Goal: Communication & Community: Share content

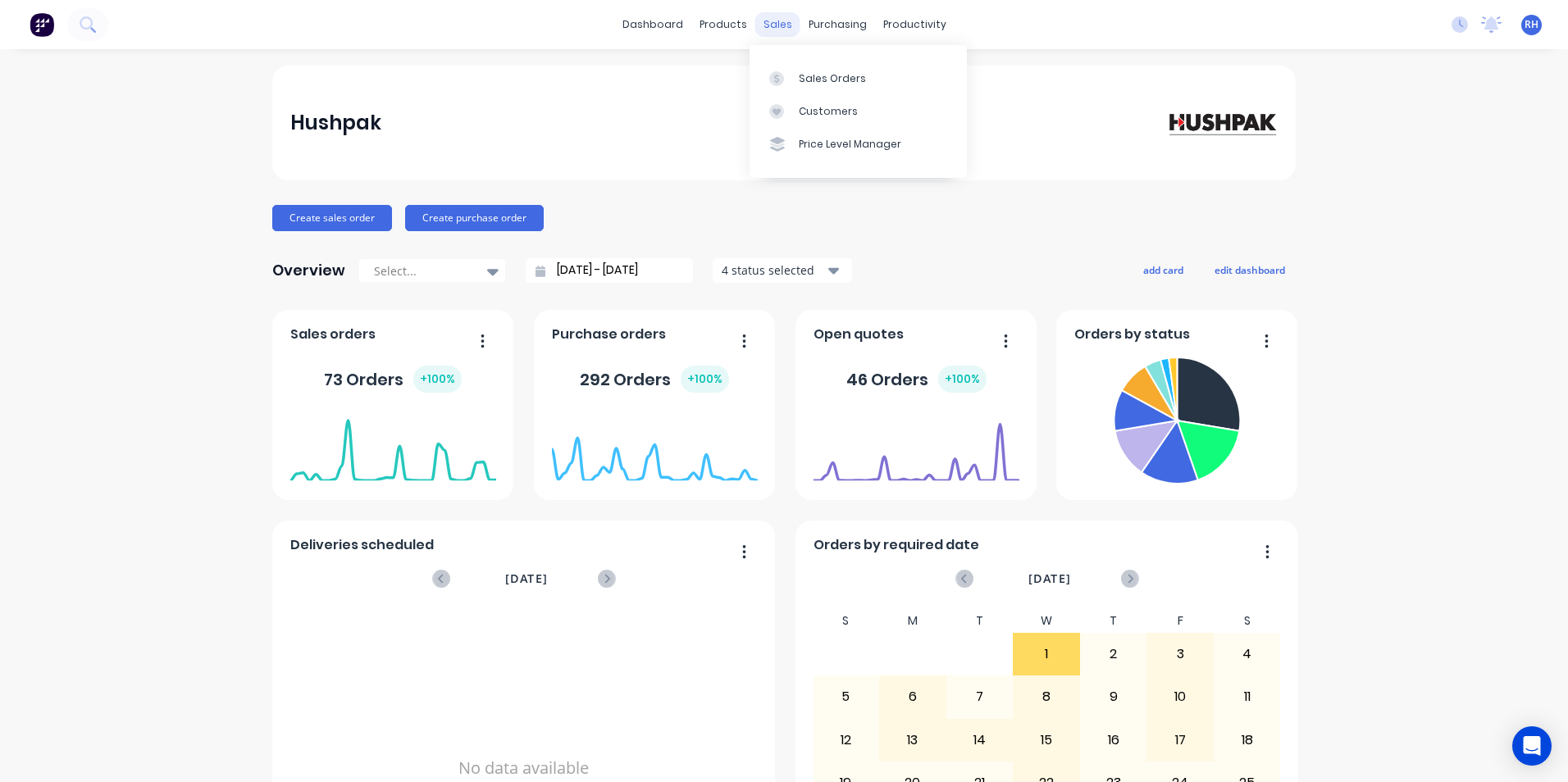
click at [778, 24] on div "sales" at bounding box center [778, 24] width 45 height 24
click at [780, 26] on div "sales" at bounding box center [778, 24] width 45 height 24
click at [801, 73] on div "Sales Orders" at bounding box center [832, 79] width 67 height 14
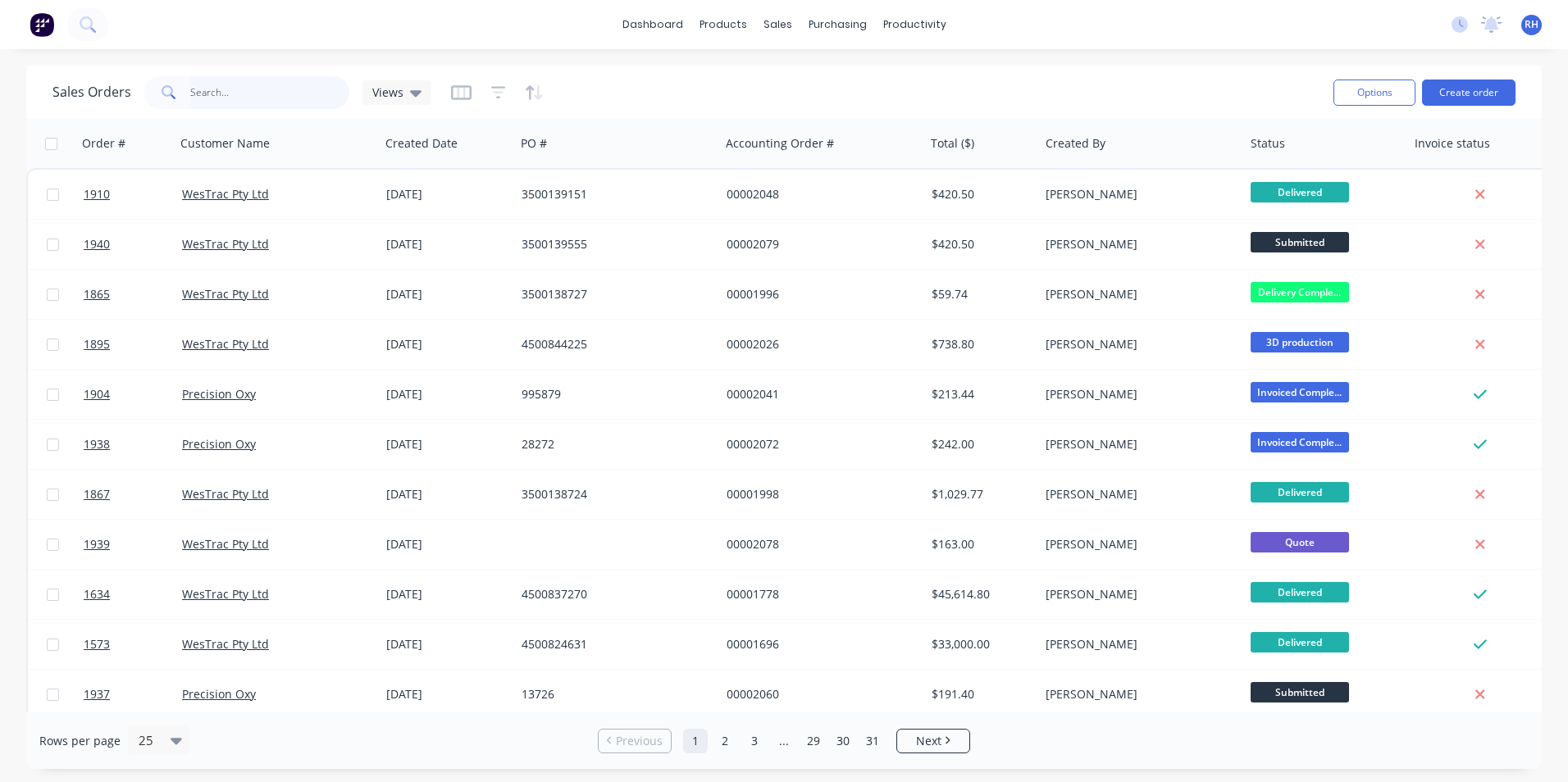
click at [237, 95] on input "text" at bounding box center [270, 92] width 160 height 33
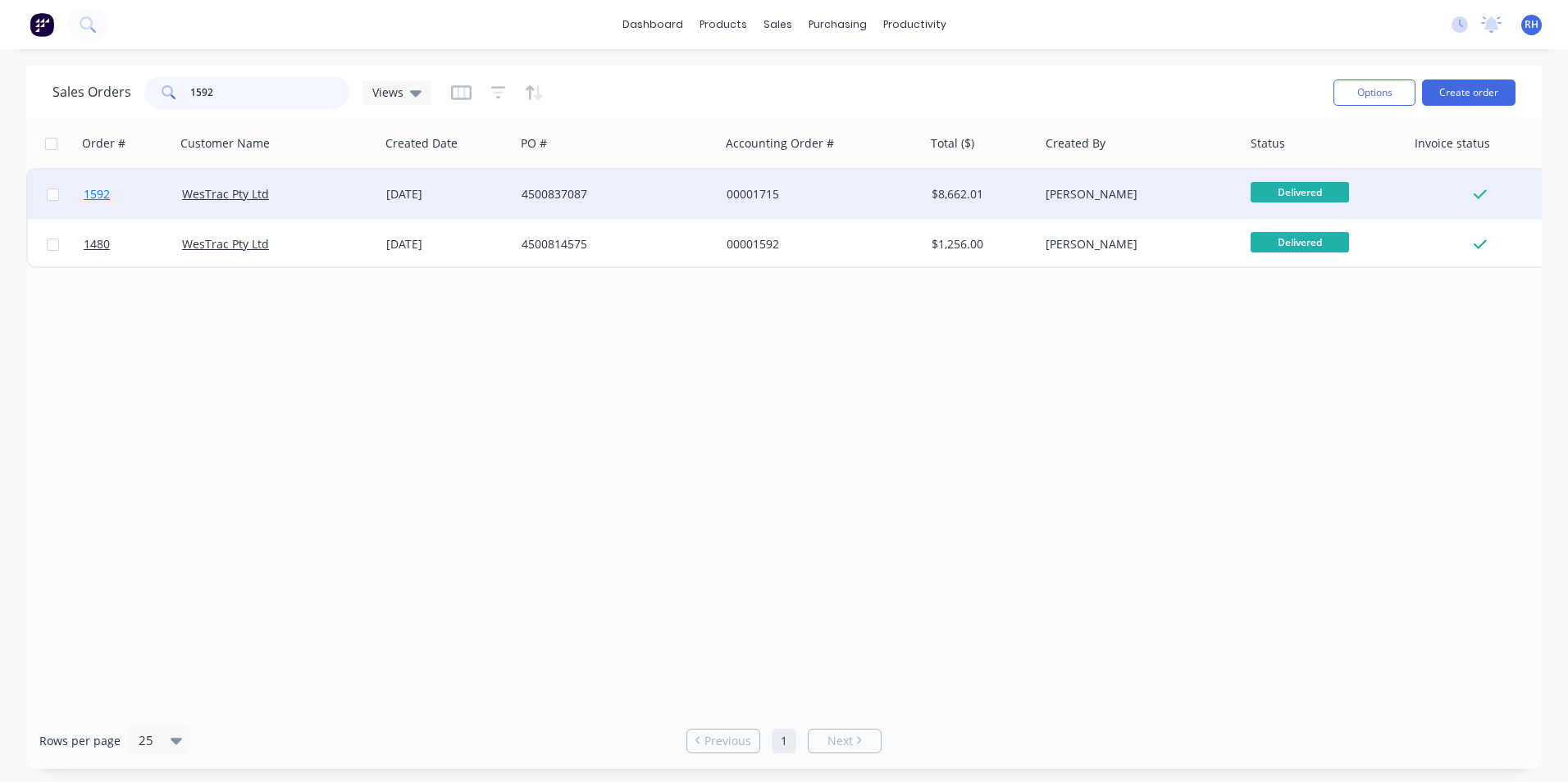
type input "1592"
click at [97, 196] on span "1592" at bounding box center [96, 194] width 26 height 16
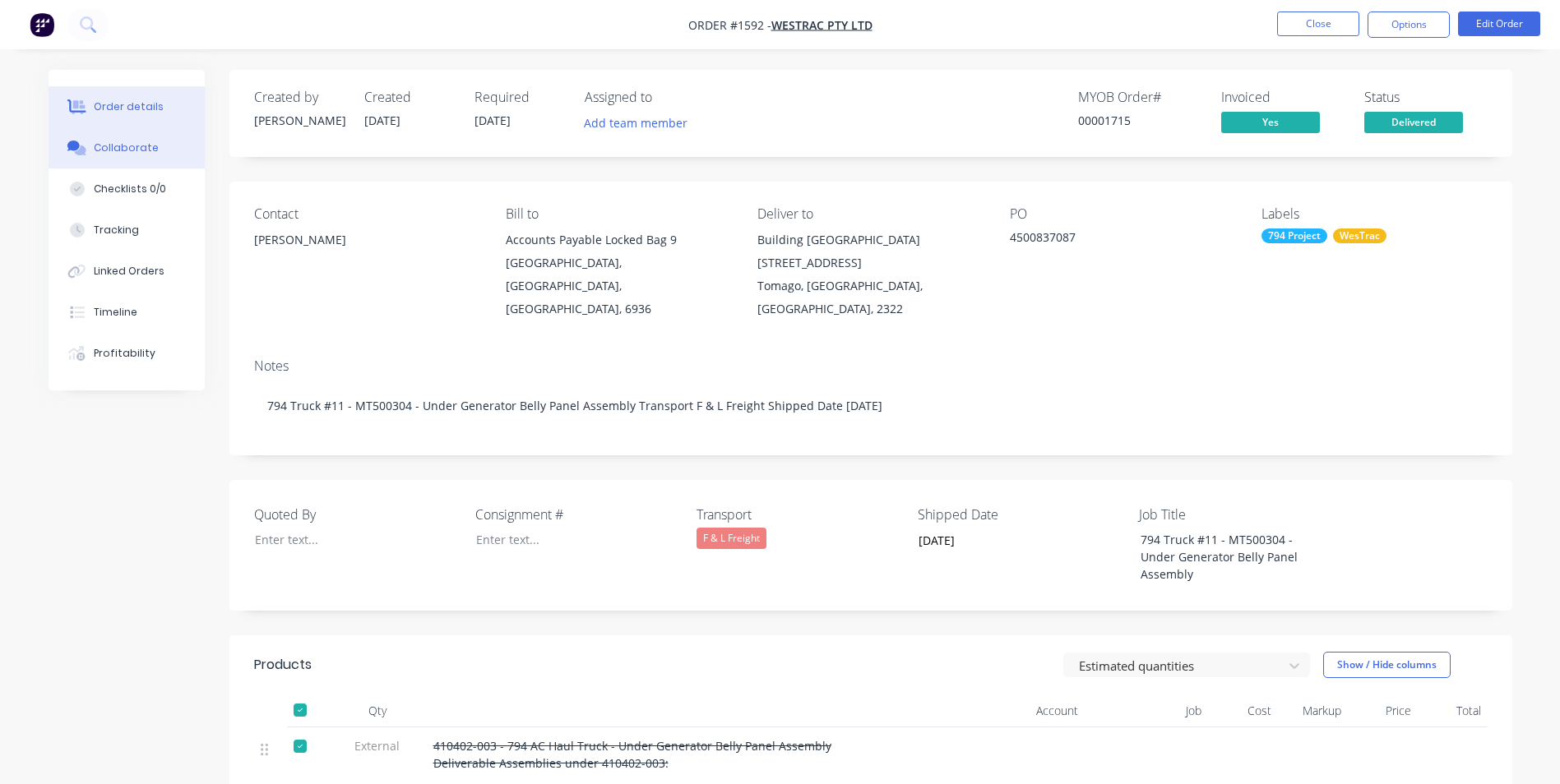
click at [135, 152] on div "Collaborate" at bounding box center [126, 148] width 65 height 14
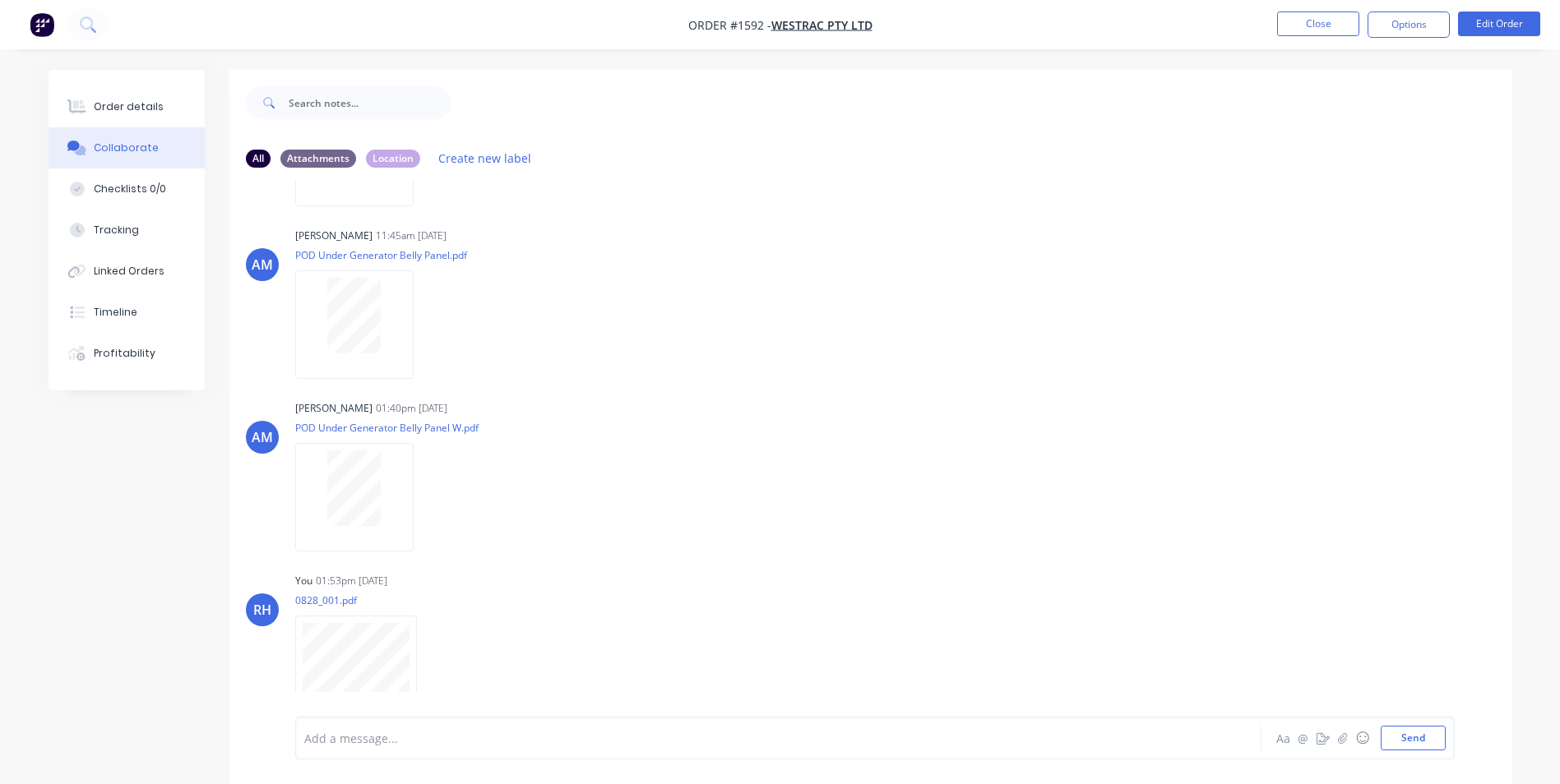
scroll to position [1551, 0]
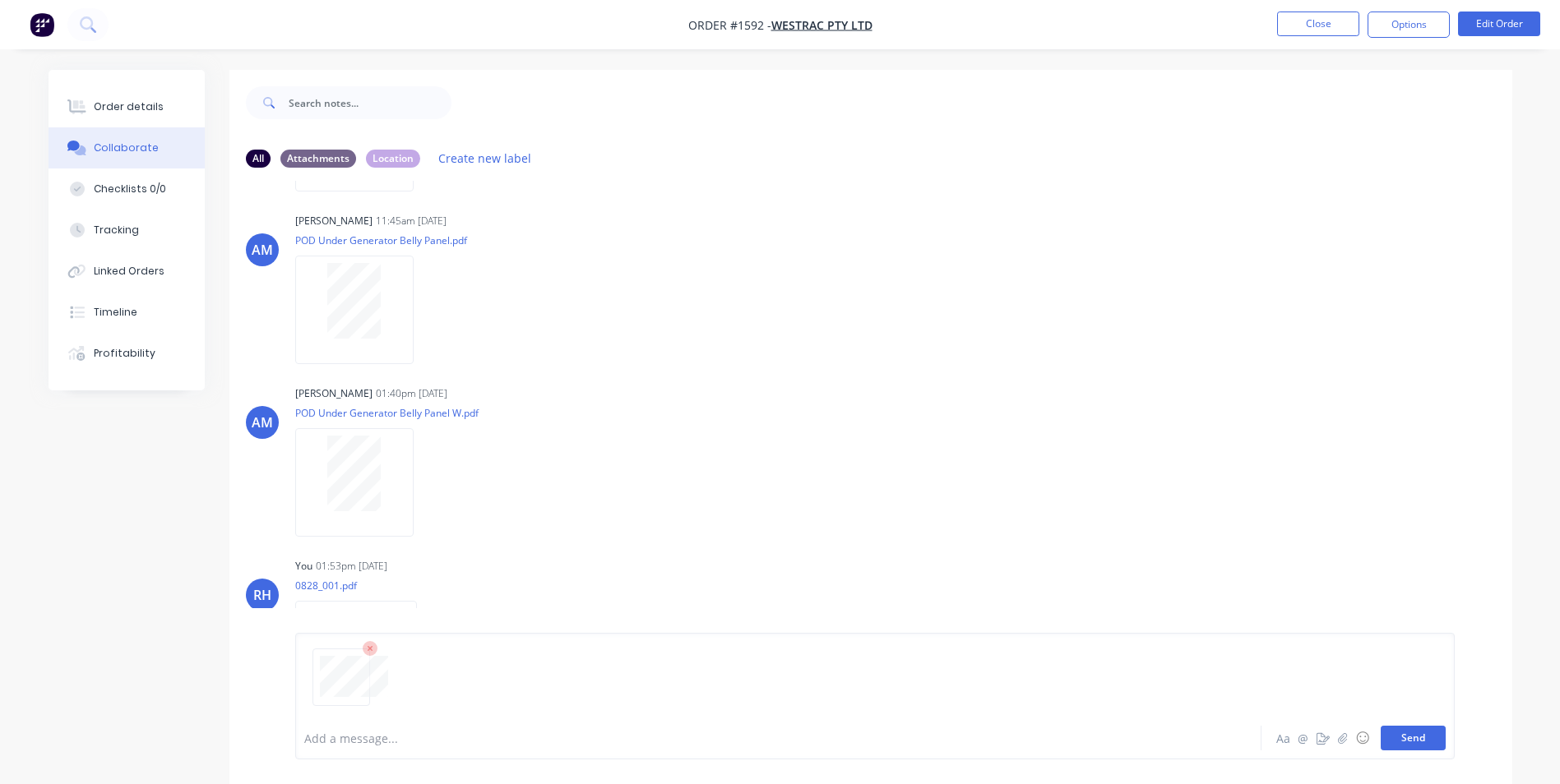
click at [1432, 744] on button "Send" at bounding box center [1413, 737] width 65 height 24
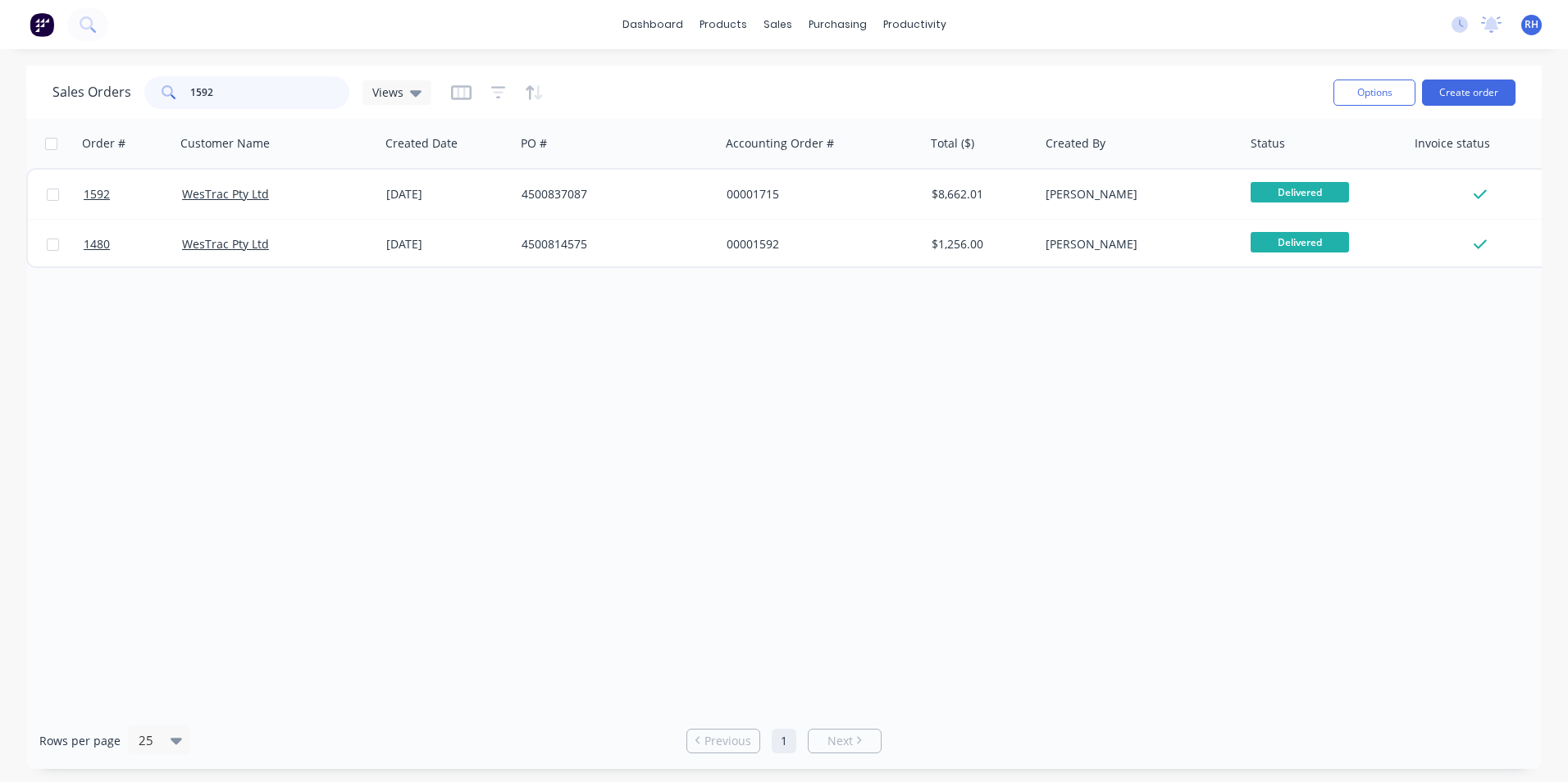
click at [228, 88] on input "1592" at bounding box center [270, 92] width 160 height 33
type input "1"
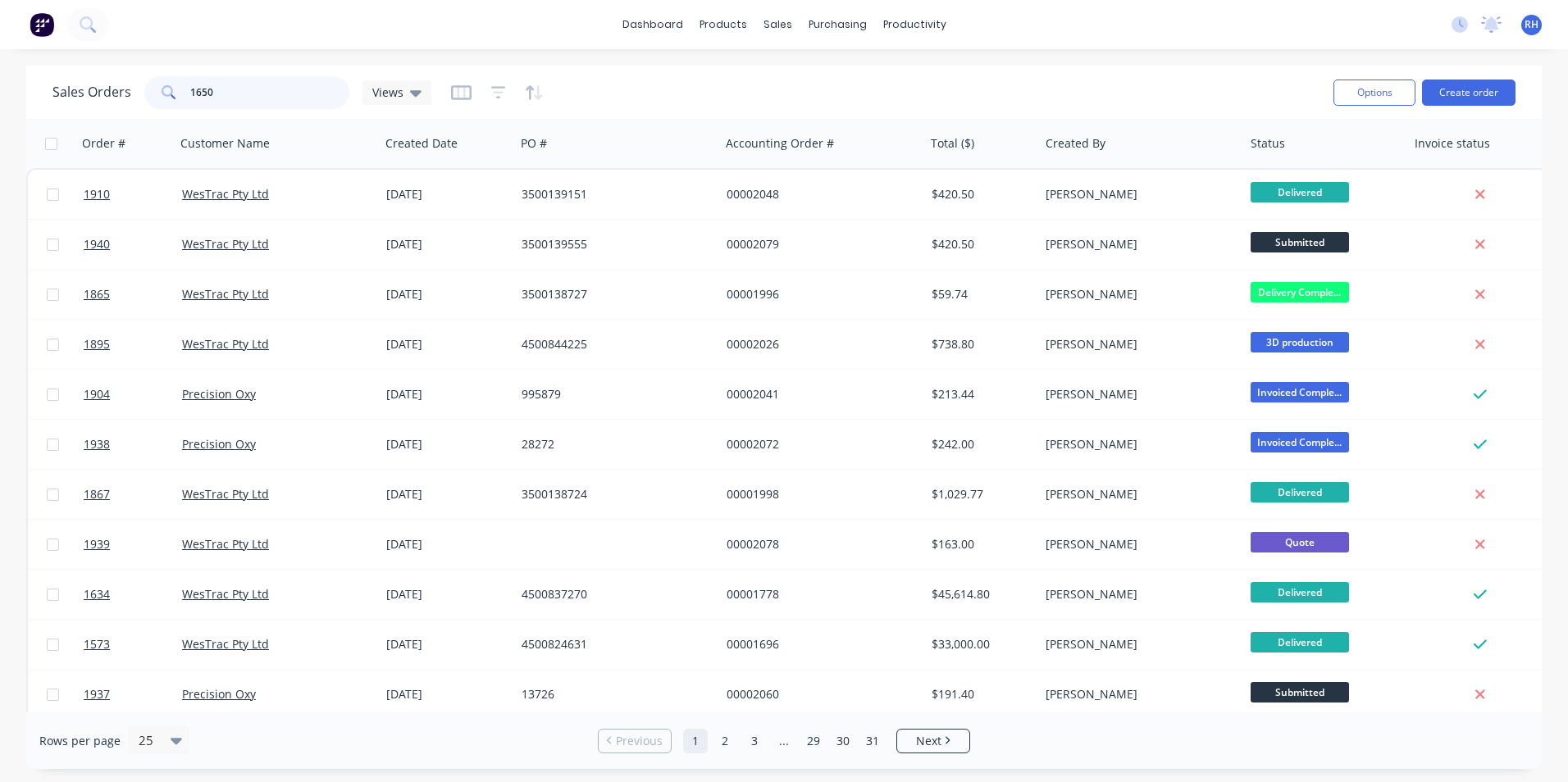
type input "1650"
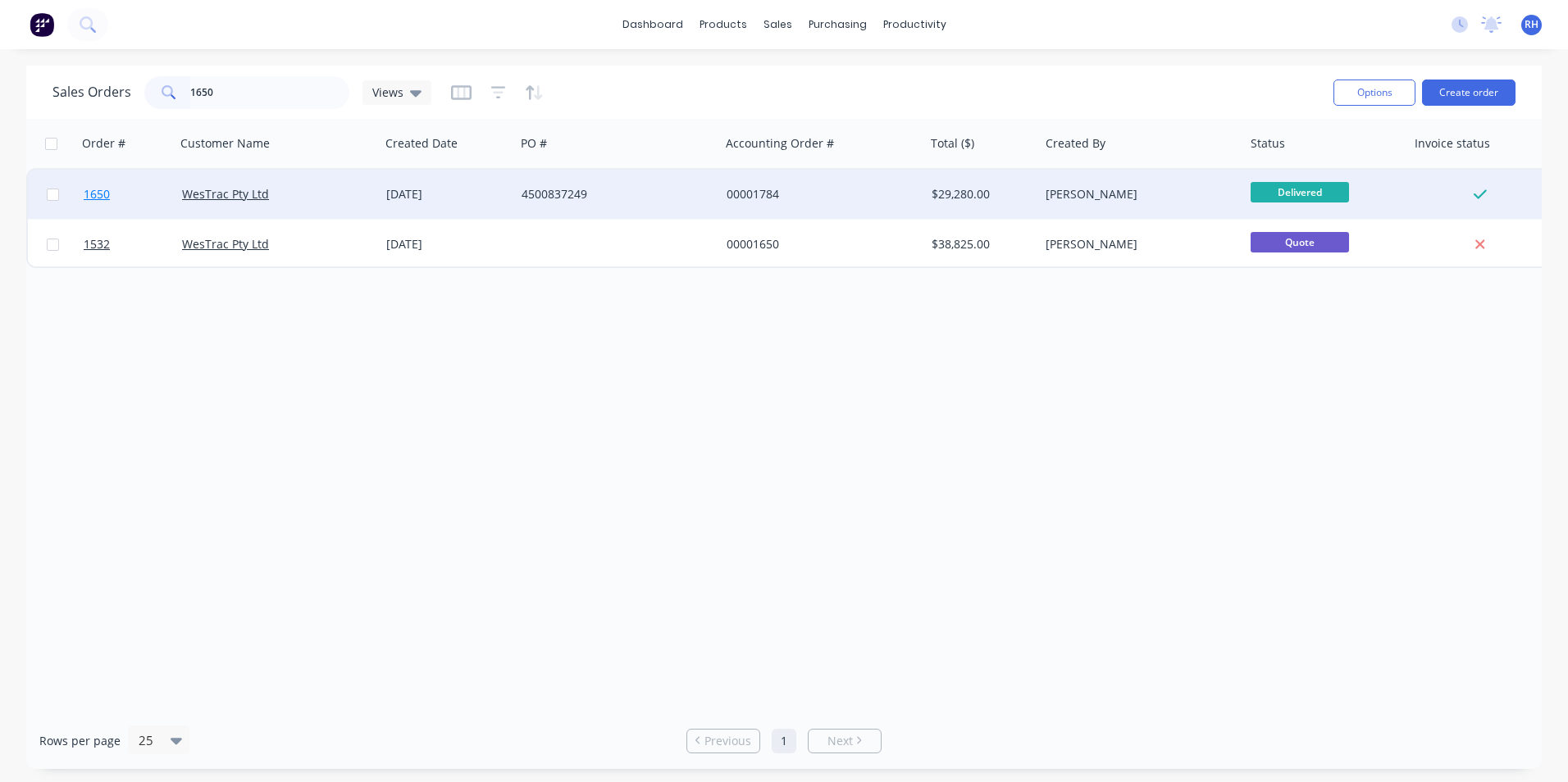
click at [90, 199] on span "1650" at bounding box center [96, 194] width 26 height 16
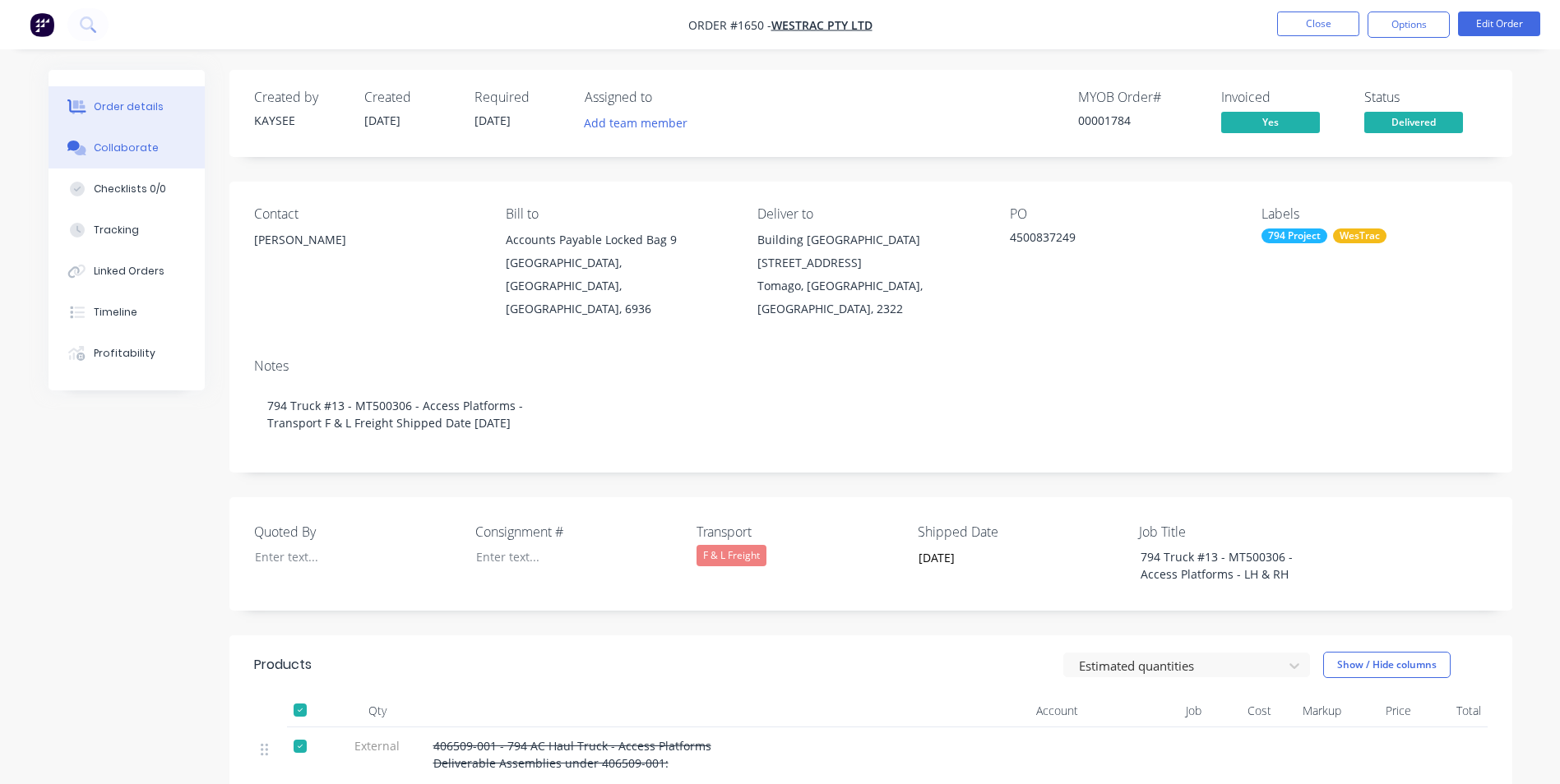
click at [119, 137] on button "Collaborate" at bounding box center [127, 148] width 156 height 41
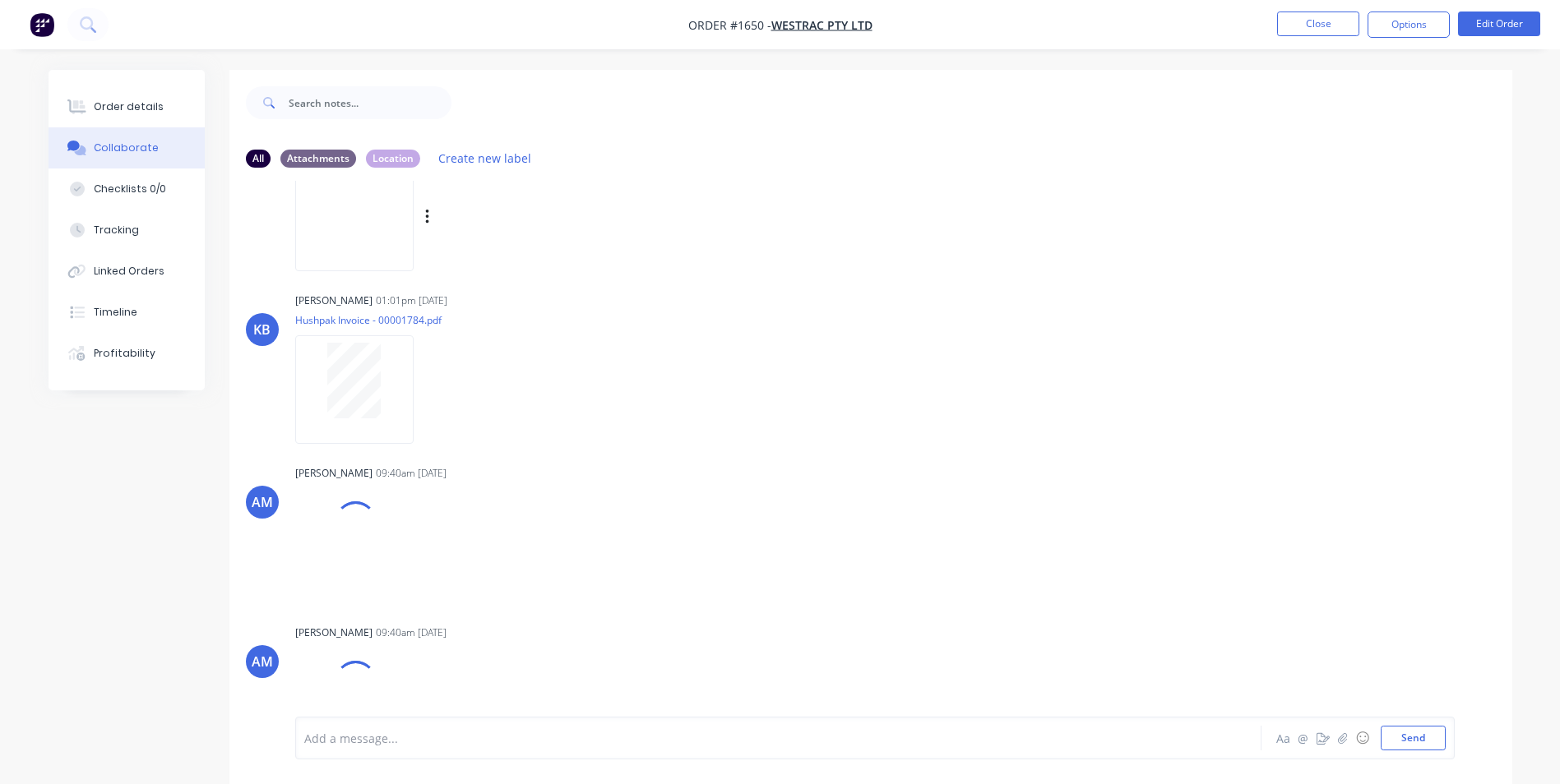
scroll to position [760, 0]
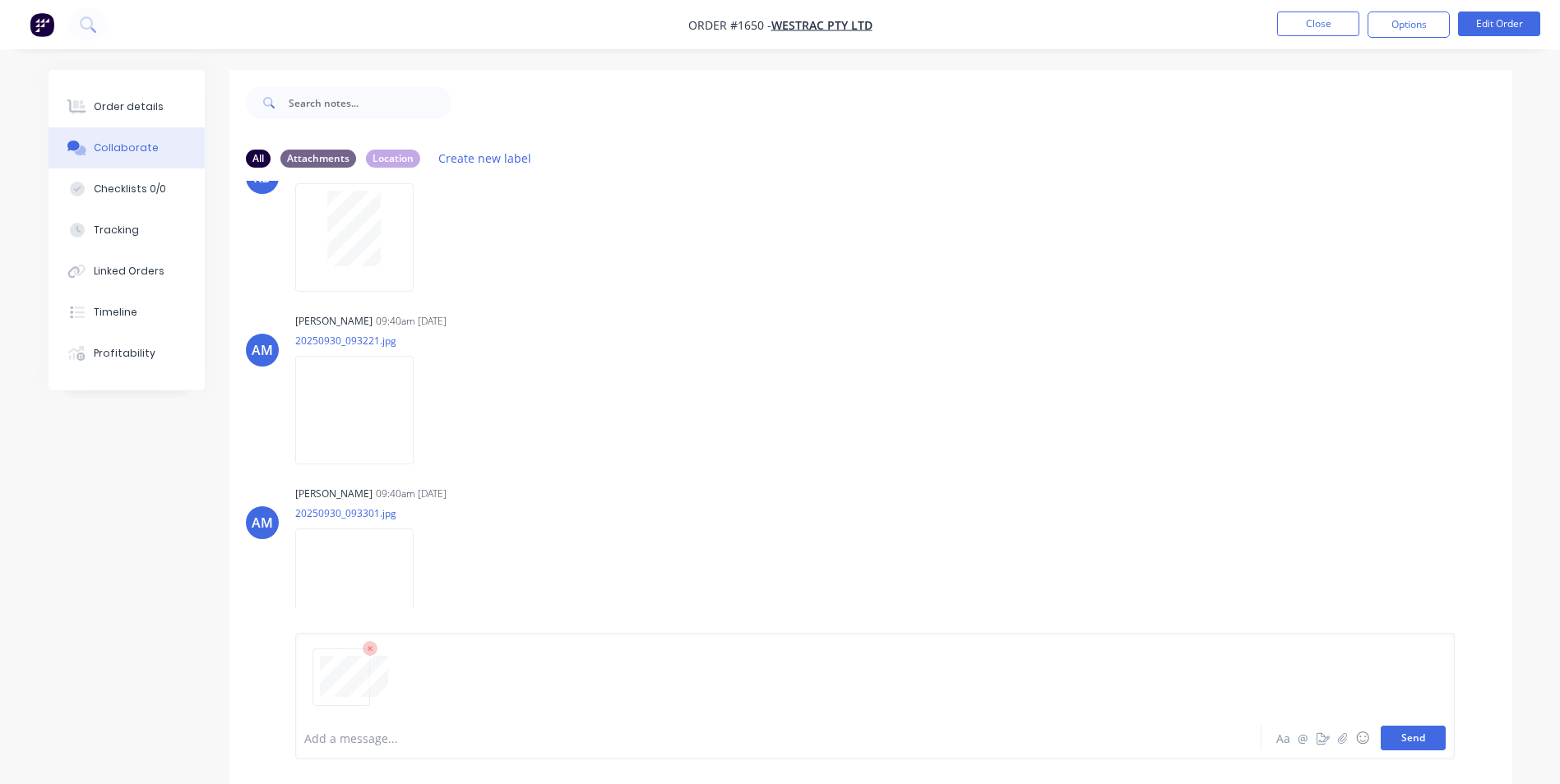
click at [1420, 737] on button "Send" at bounding box center [1413, 737] width 65 height 24
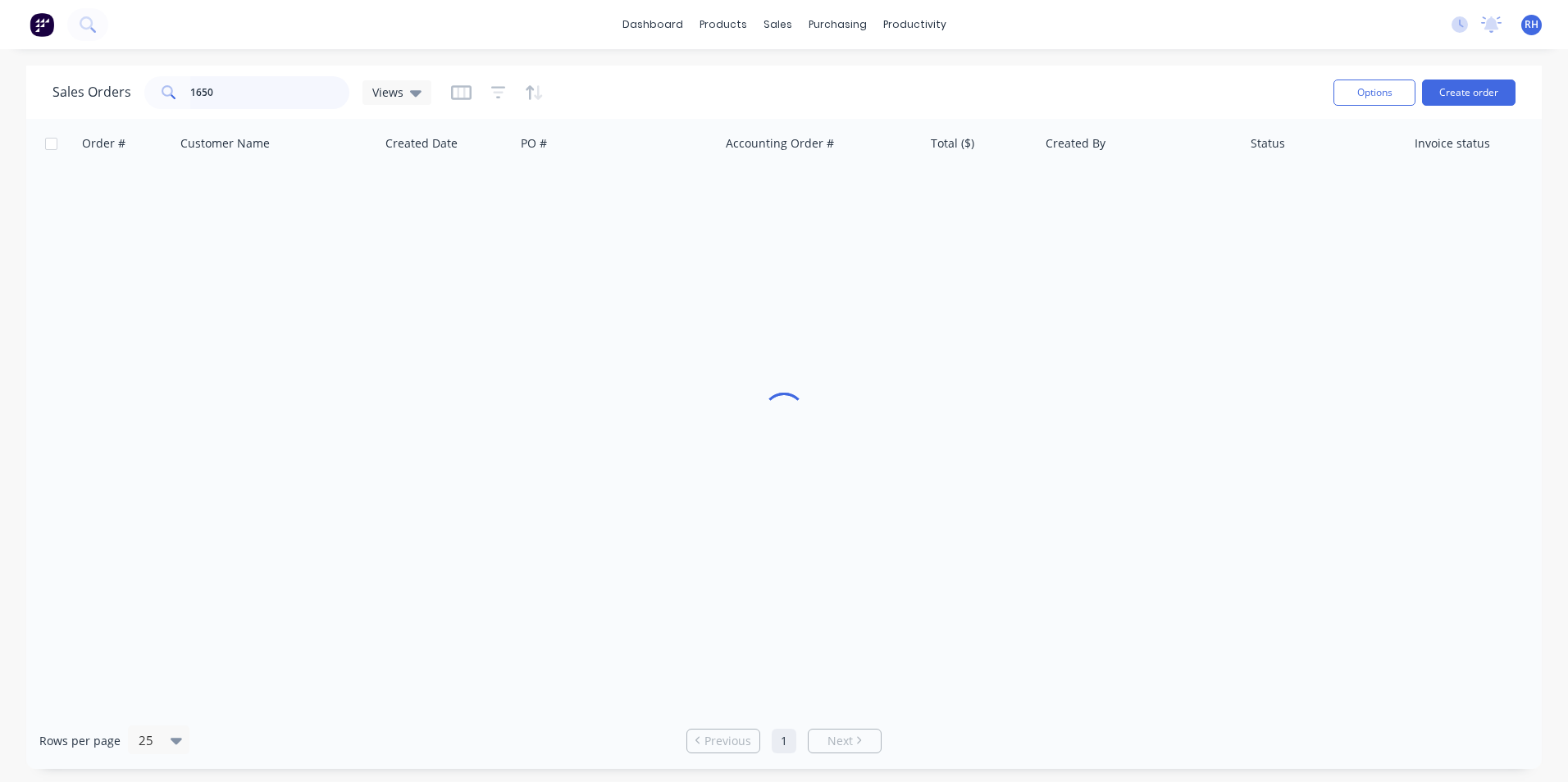
click at [248, 86] on input "1650" at bounding box center [270, 92] width 160 height 33
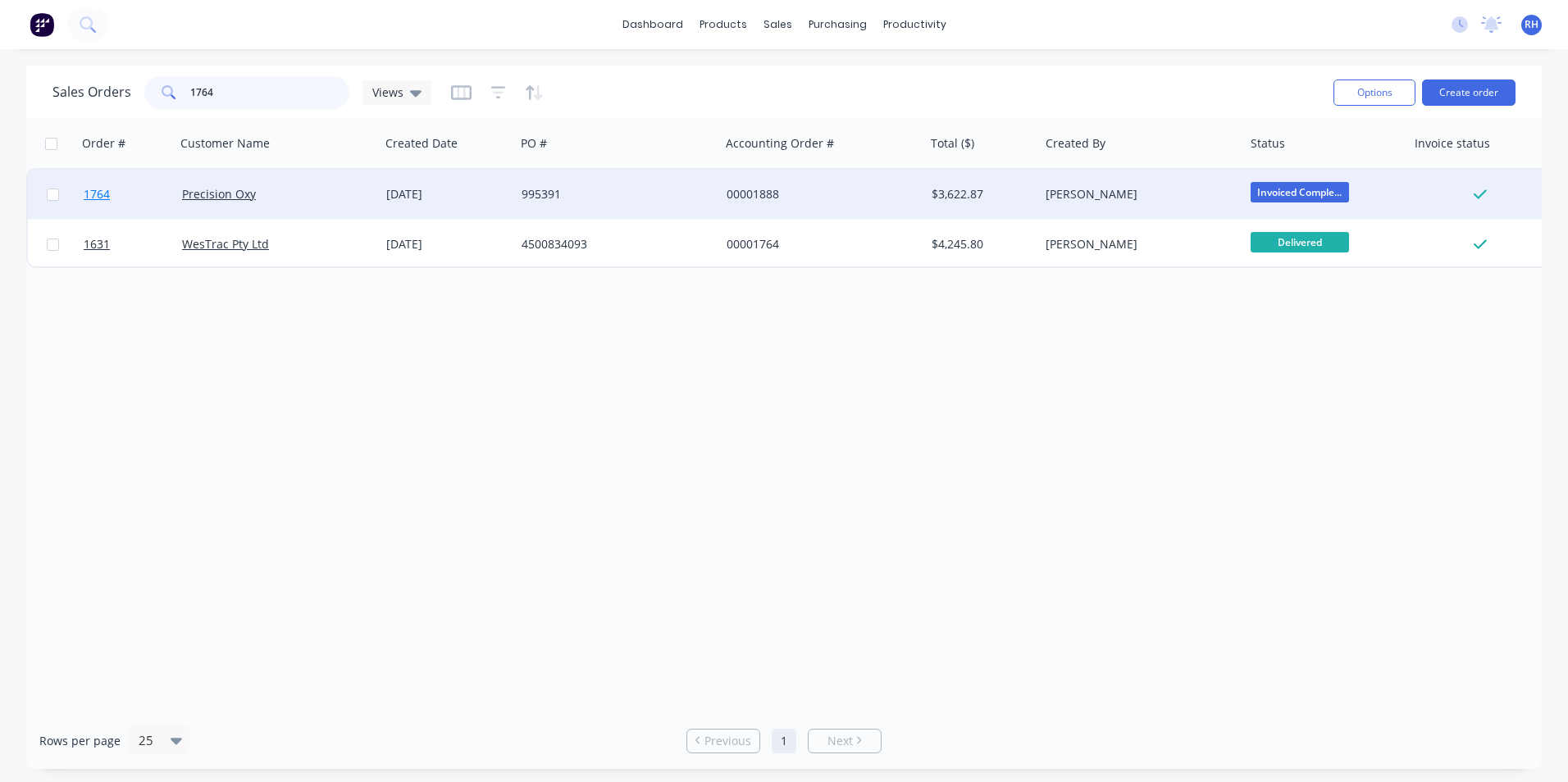
type input "1764"
click at [104, 199] on span "1764" at bounding box center [96, 194] width 26 height 16
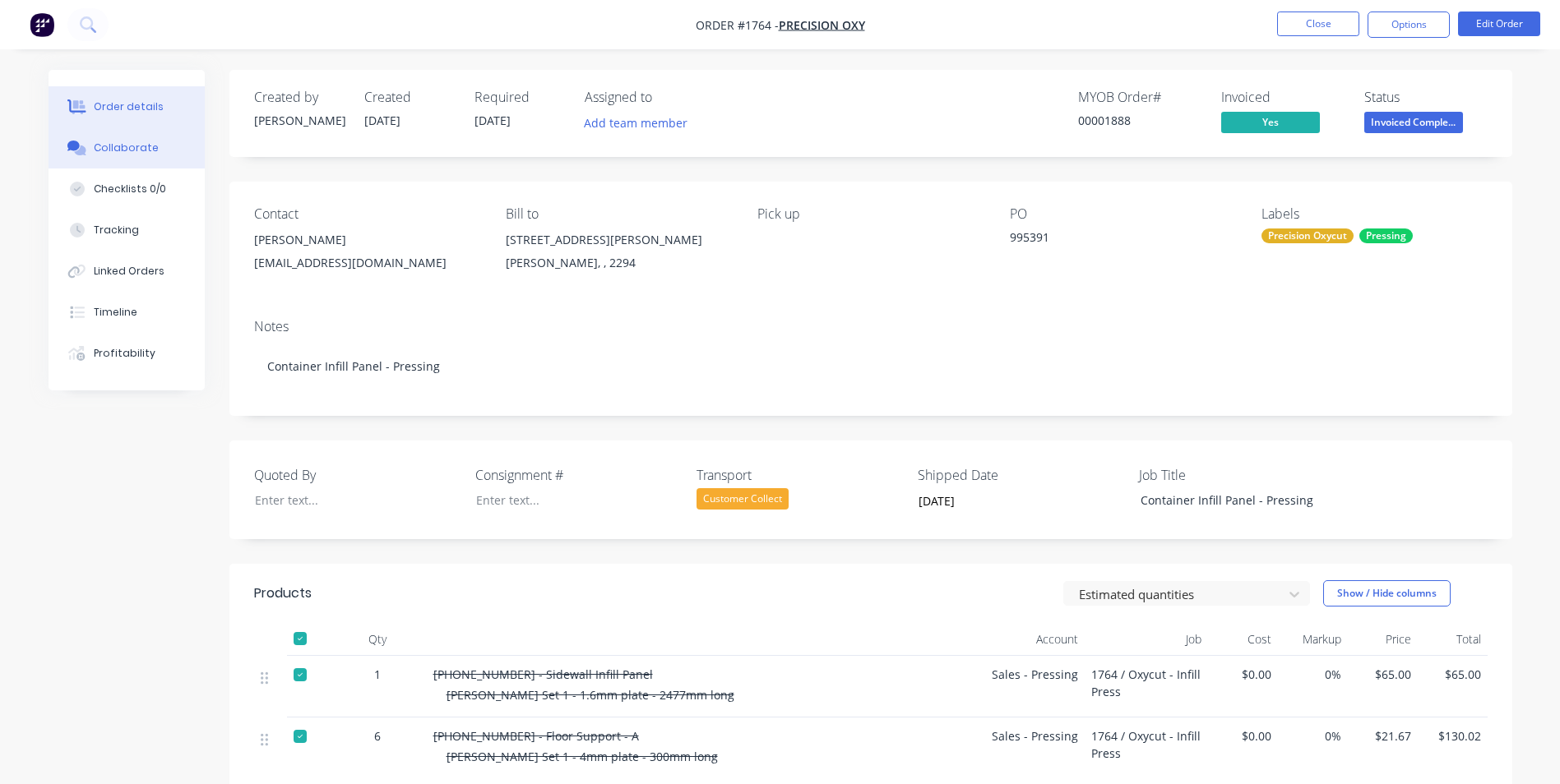
drag, startPoint x: 133, startPoint y: 157, endPoint x: 169, endPoint y: 171, distance: 38.6
click at [132, 157] on button "Collaborate" at bounding box center [127, 148] width 156 height 41
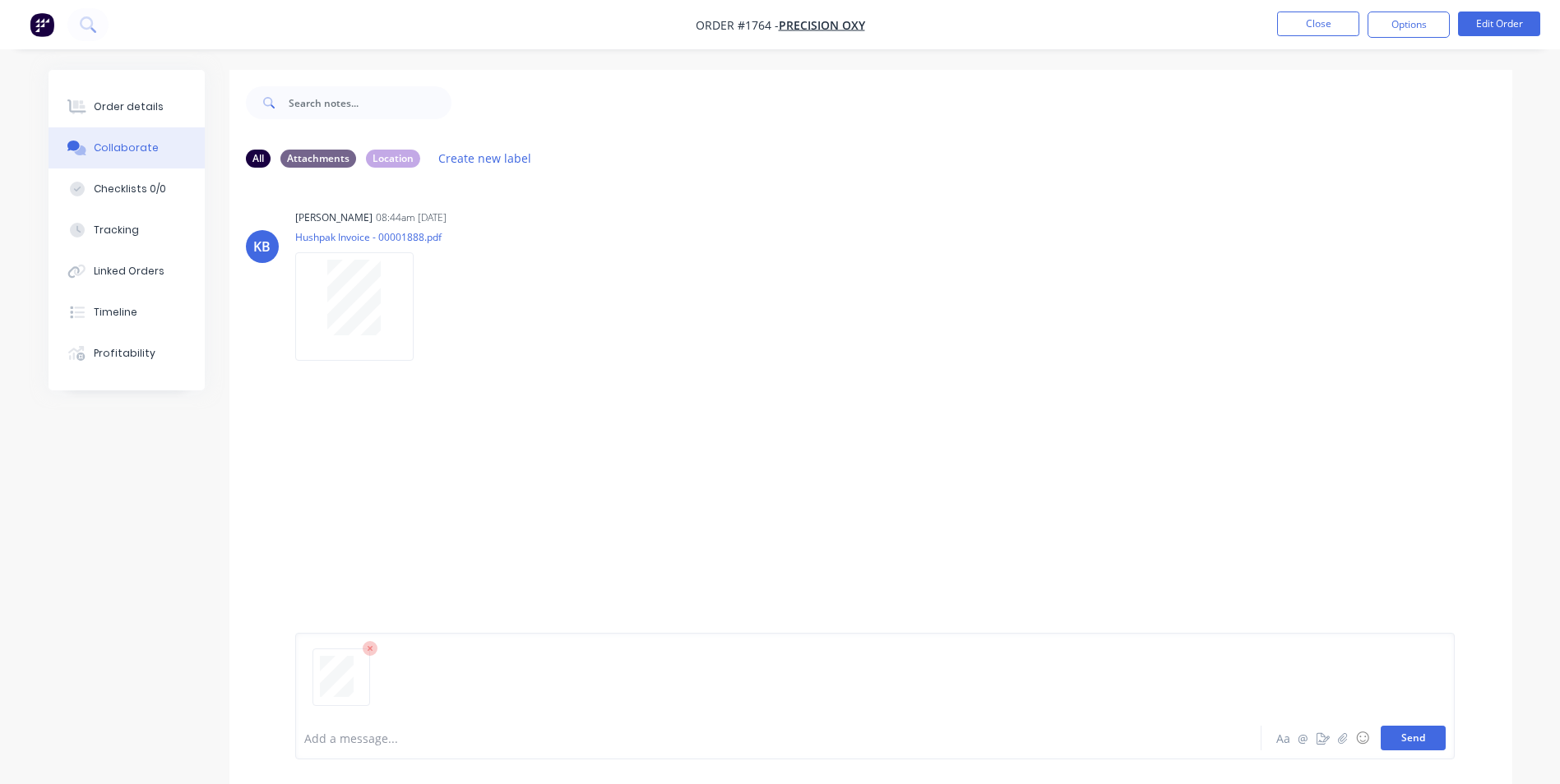
click at [1424, 736] on button "Send" at bounding box center [1413, 737] width 65 height 24
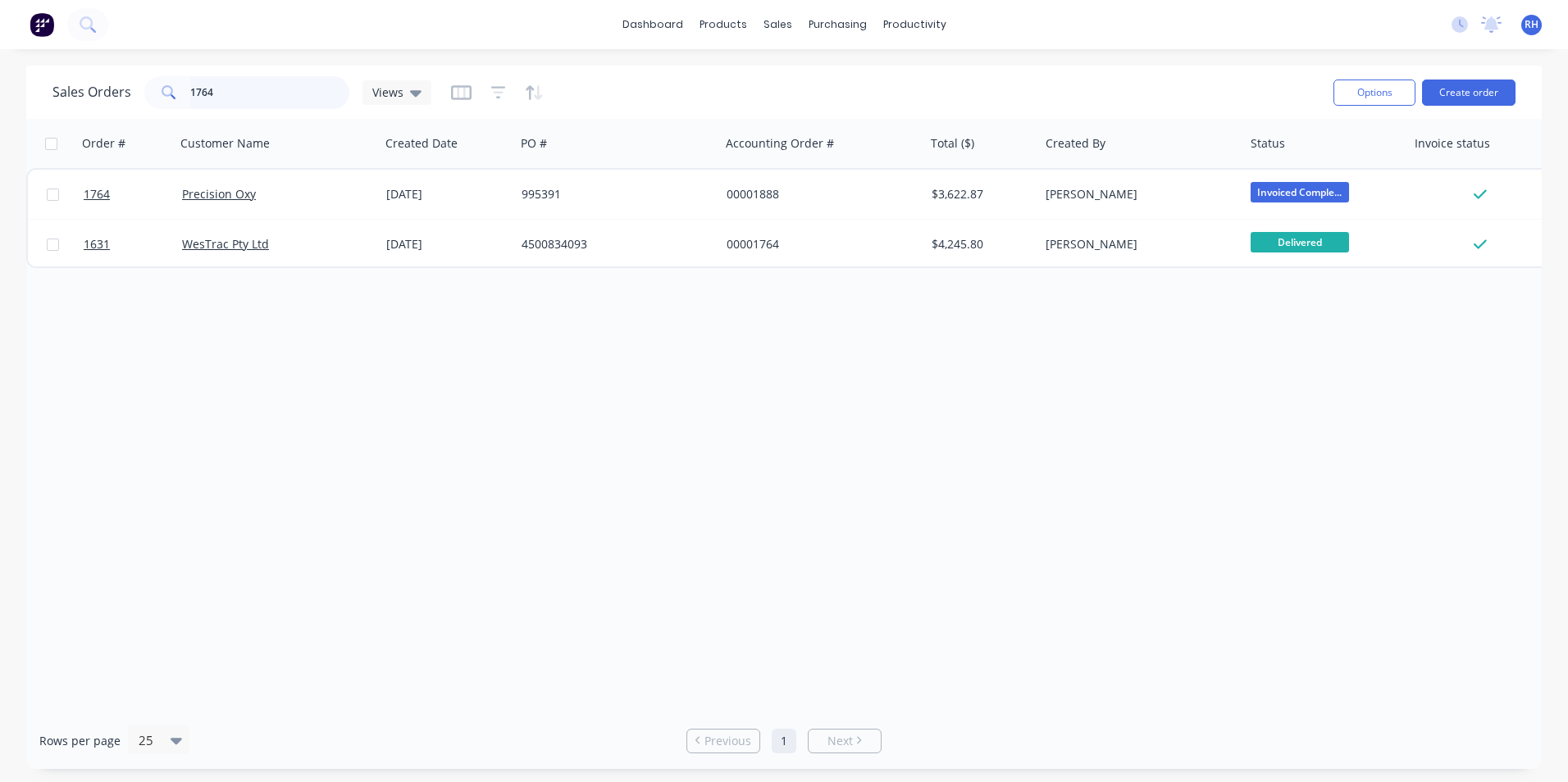
click at [251, 84] on input "1764" at bounding box center [270, 92] width 160 height 33
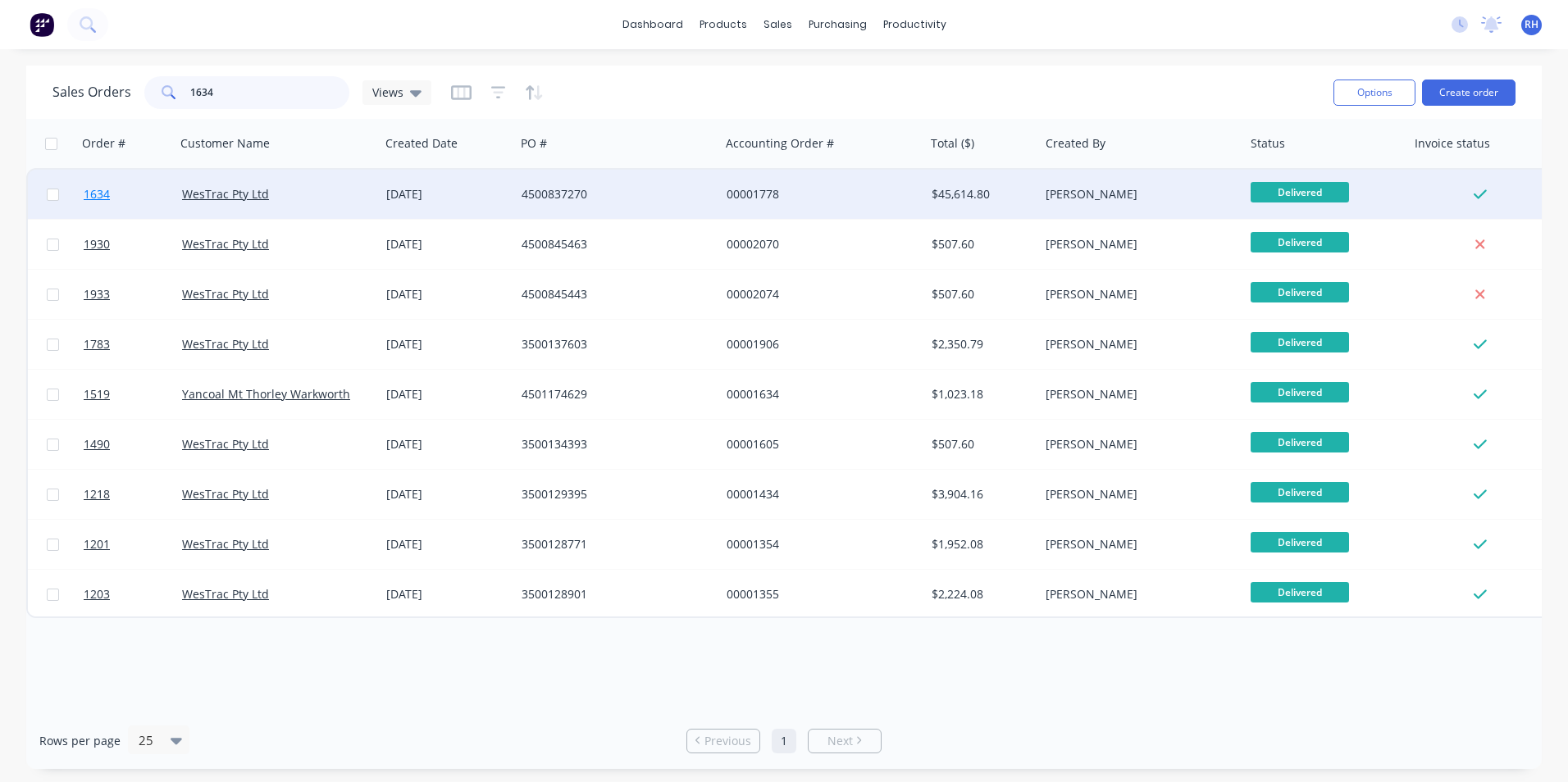
type input "1634"
click at [107, 203] on link "1634" at bounding box center [133, 194] width 99 height 49
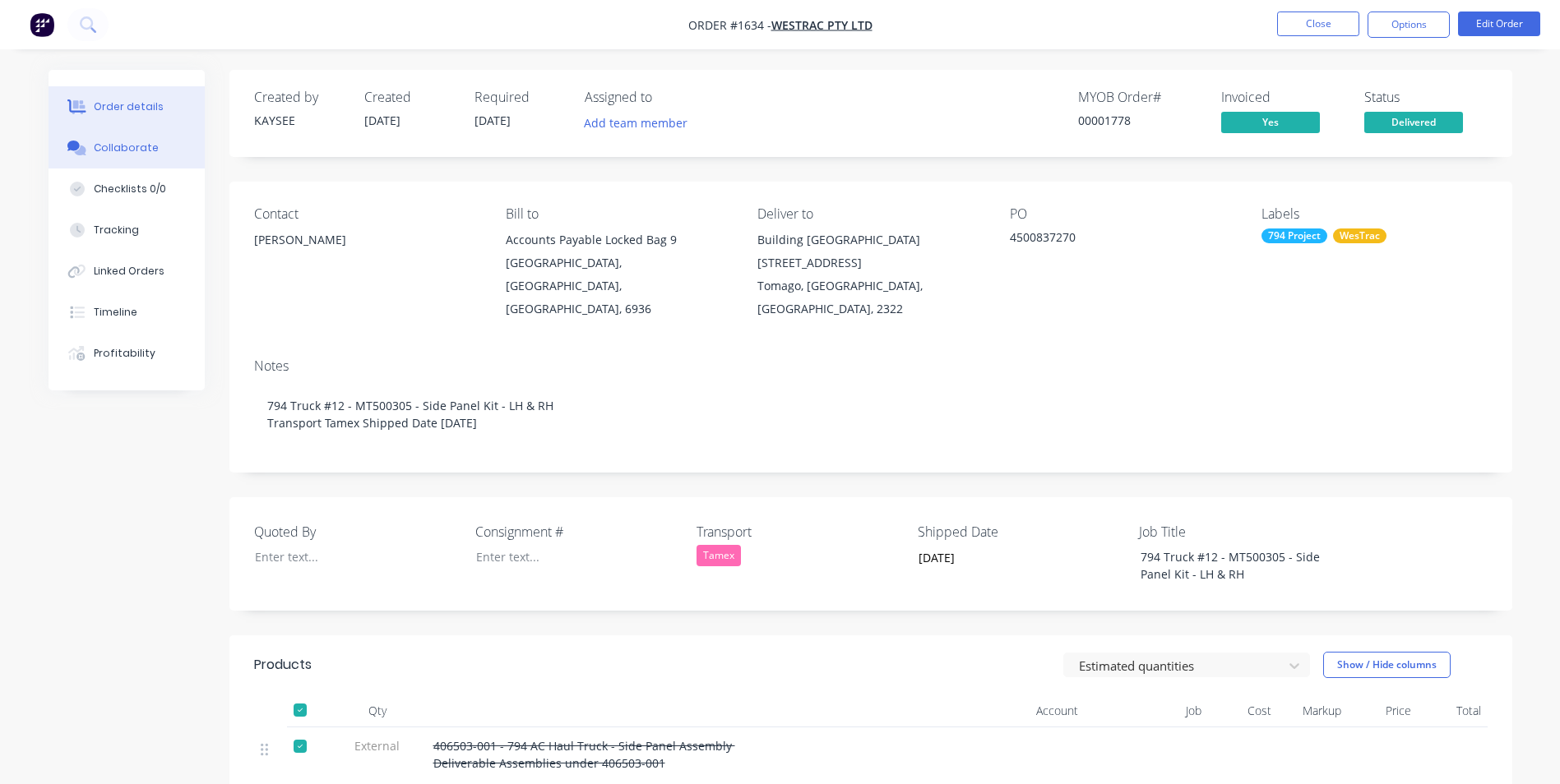
click at [133, 153] on div "Collaborate" at bounding box center [126, 148] width 65 height 14
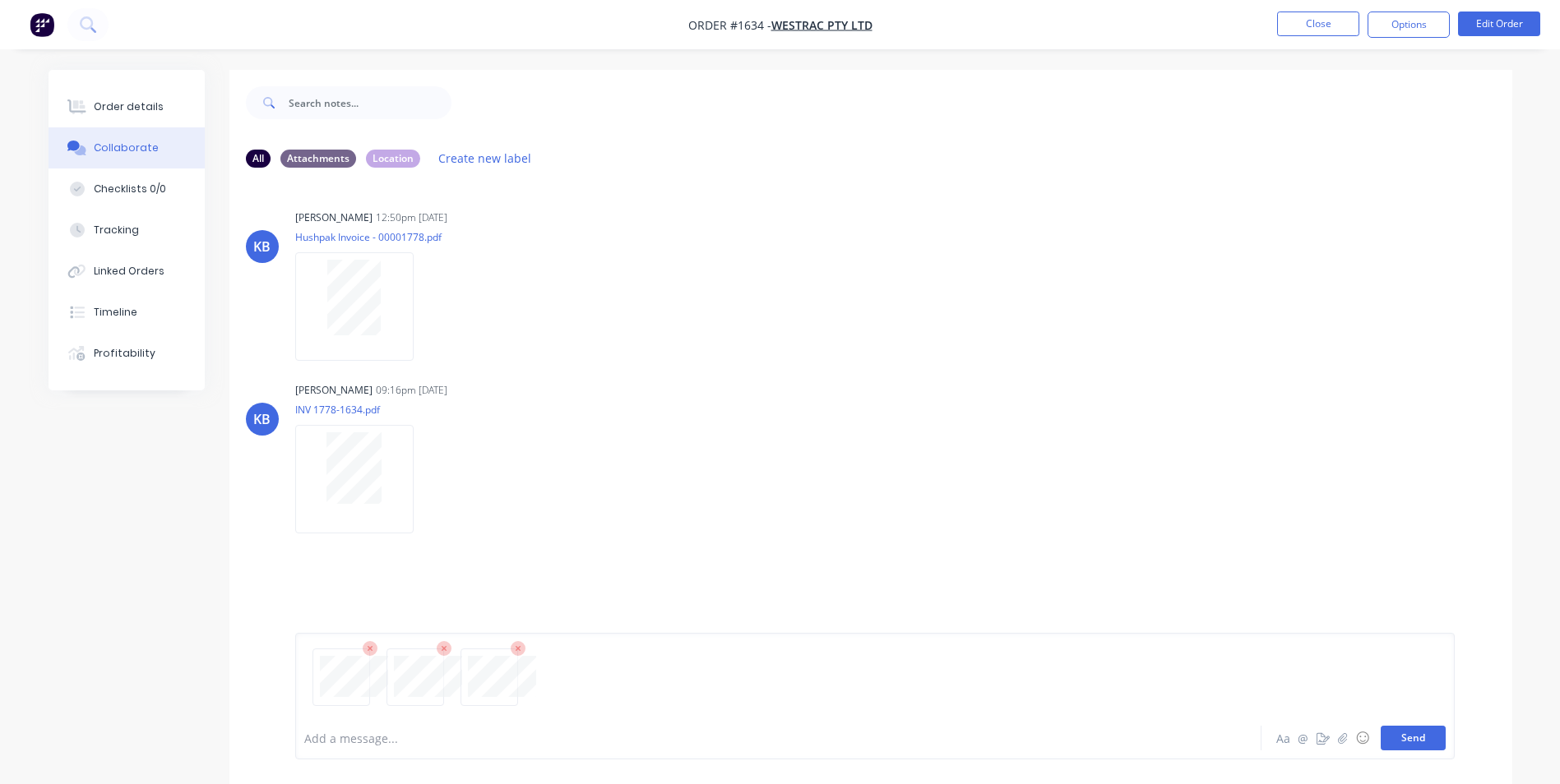
click at [1416, 740] on button "Send" at bounding box center [1413, 737] width 65 height 24
